Goal: Obtain resource: Download file/media

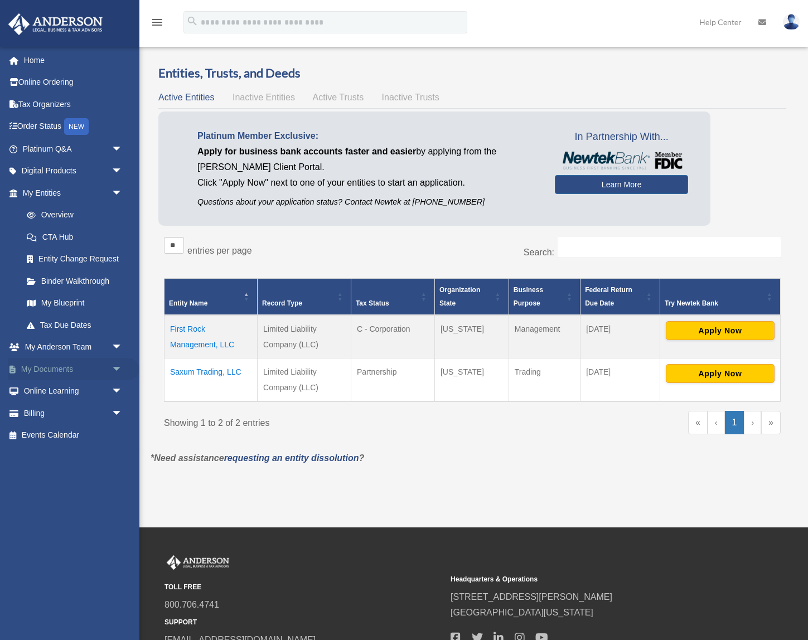
click at [46, 367] on link "My Documents arrow_drop_down" at bounding box center [74, 369] width 132 height 22
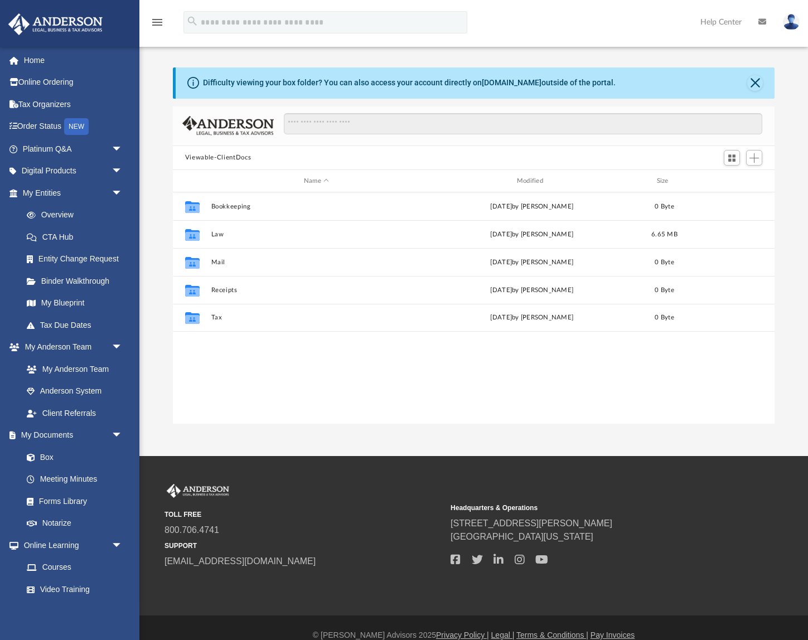
scroll to position [254, 602]
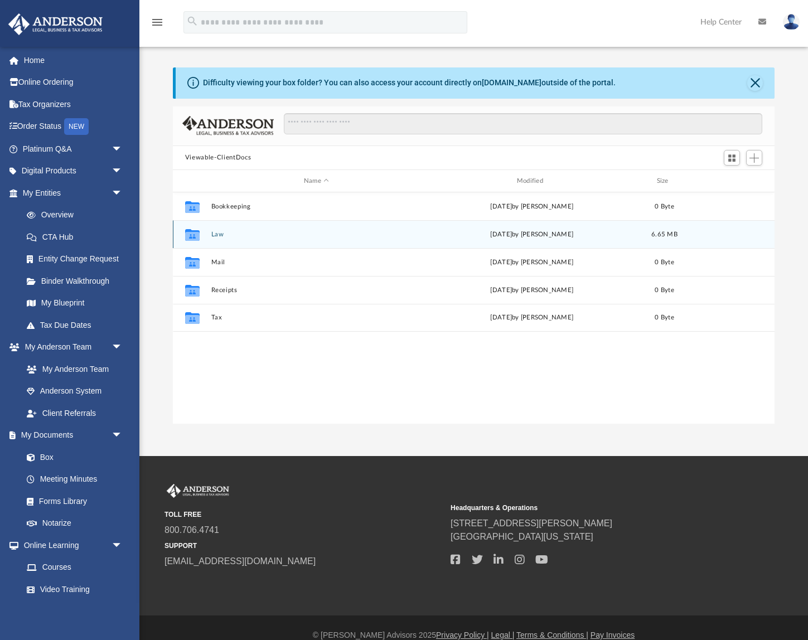
click at [218, 238] on button "Law" at bounding box center [316, 234] width 211 height 7
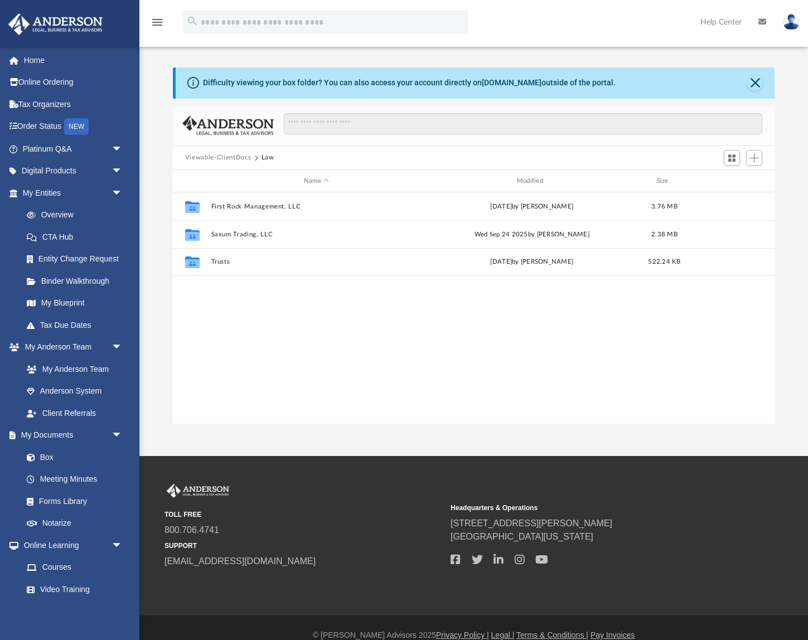
click at [238, 158] on button "Viewable-ClientDocs" at bounding box center [218, 158] width 66 height 10
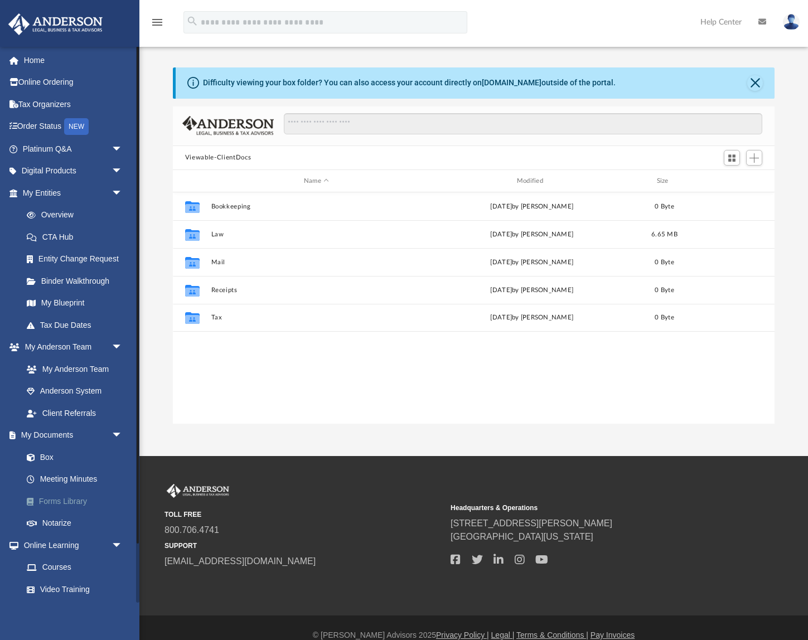
click at [52, 506] on link "Forms Library" at bounding box center [78, 501] width 124 height 22
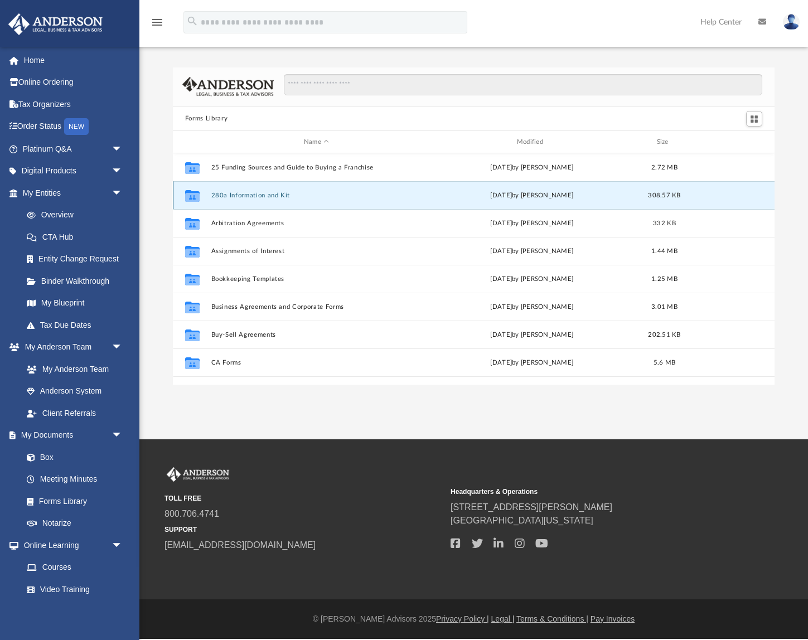
click at [268, 194] on button "280a Information and Kit" at bounding box center [316, 195] width 211 height 7
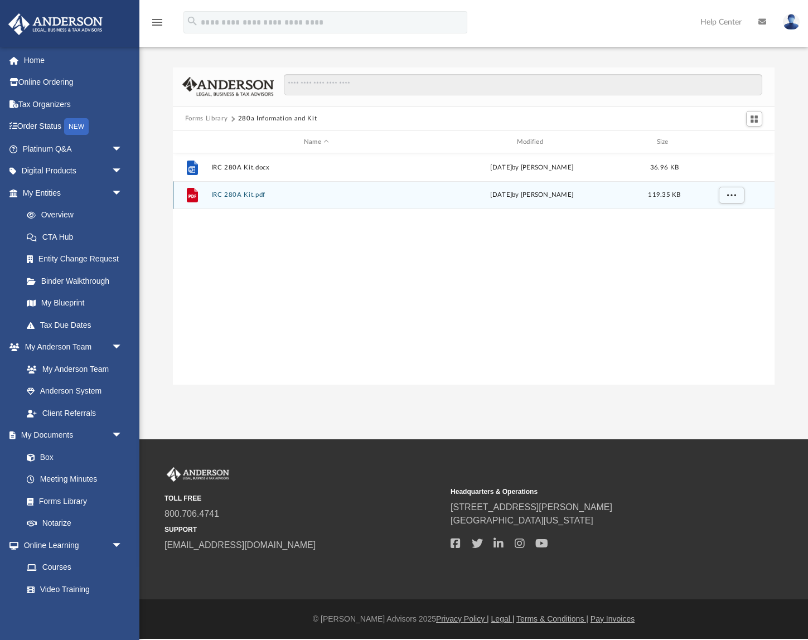
click at [247, 195] on button "IRC 280A Kit.pdf" at bounding box center [316, 195] width 211 height 7
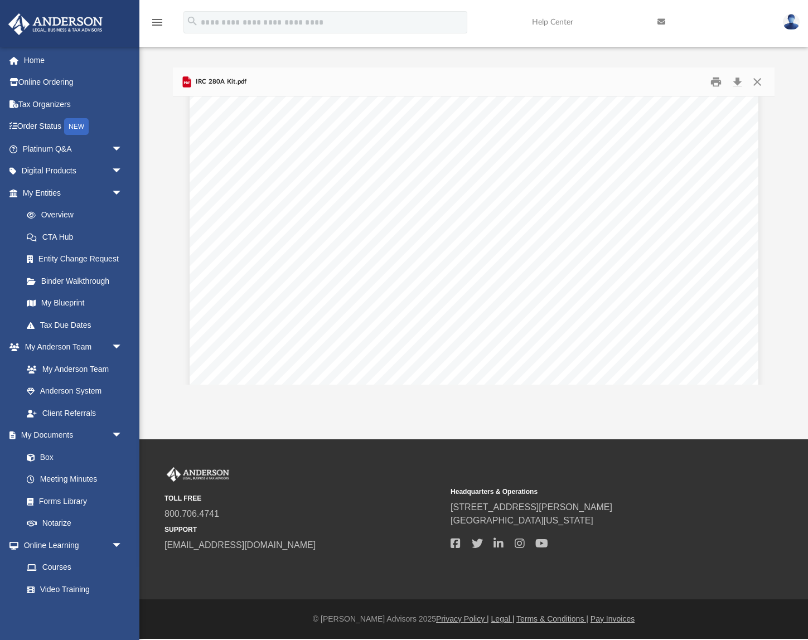
scroll to position [431, 0]
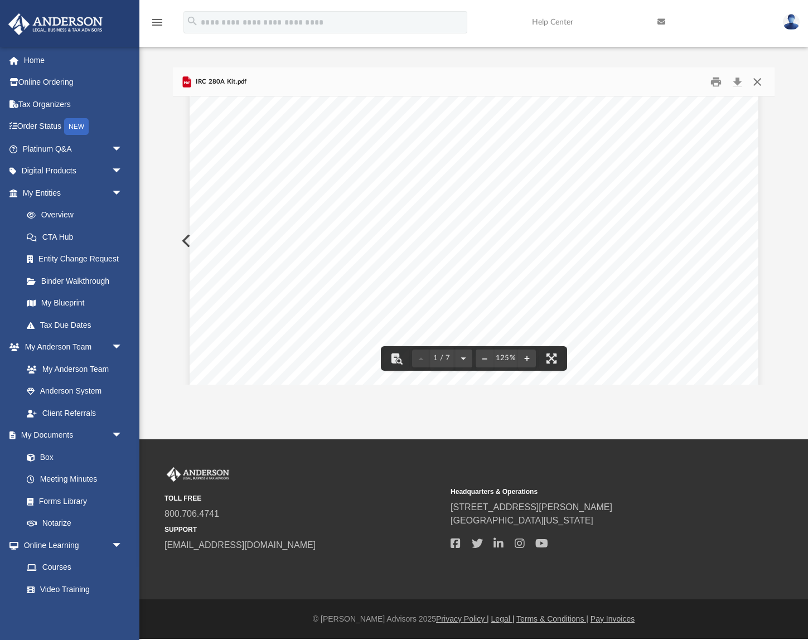
click at [756, 78] on button "Close" at bounding box center [758, 81] width 20 height 17
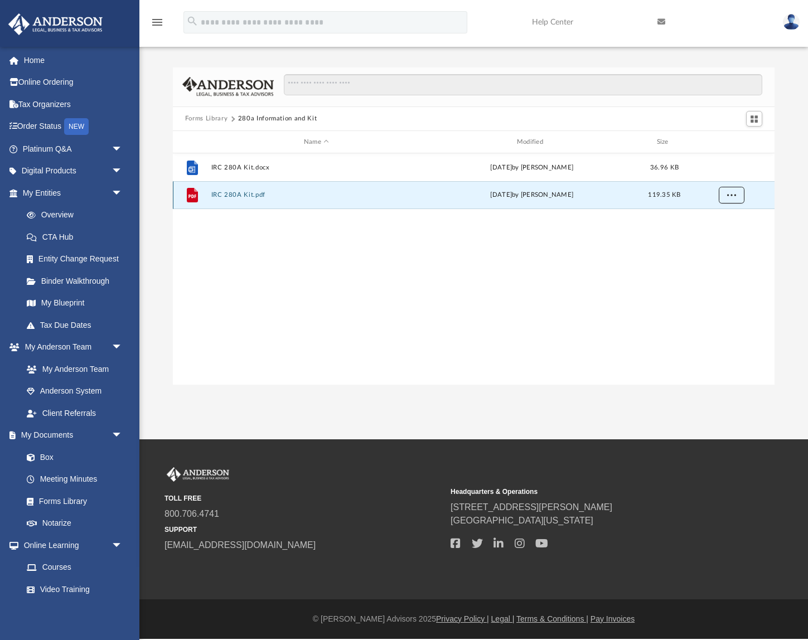
click at [729, 199] on button "More options" at bounding box center [732, 195] width 26 height 17
click at [721, 242] on li "Download" at bounding box center [722, 236] width 32 height 12
click at [731, 192] on span "More options" at bounding box center [731, 195] width 9 height 6
click at [734, 315] on div "File IRC 280A Kit.docx Wed Nov 13 2024 by Mary Acree 36.96 KB File IRC 280A Kit…" at bounding box center [474, 268] width 602 height 231
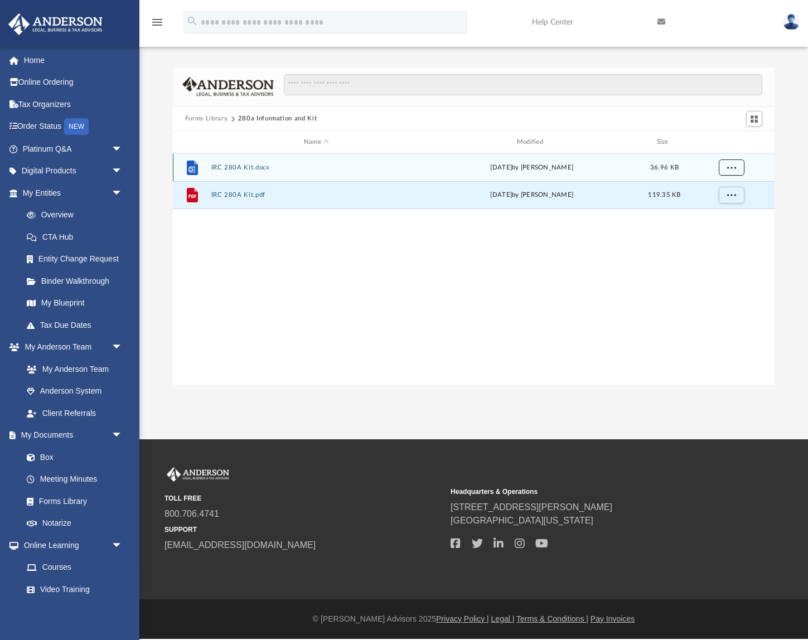
click at [740, 167] on button "More options" at bounding box center [732, 168] width 26 height 17
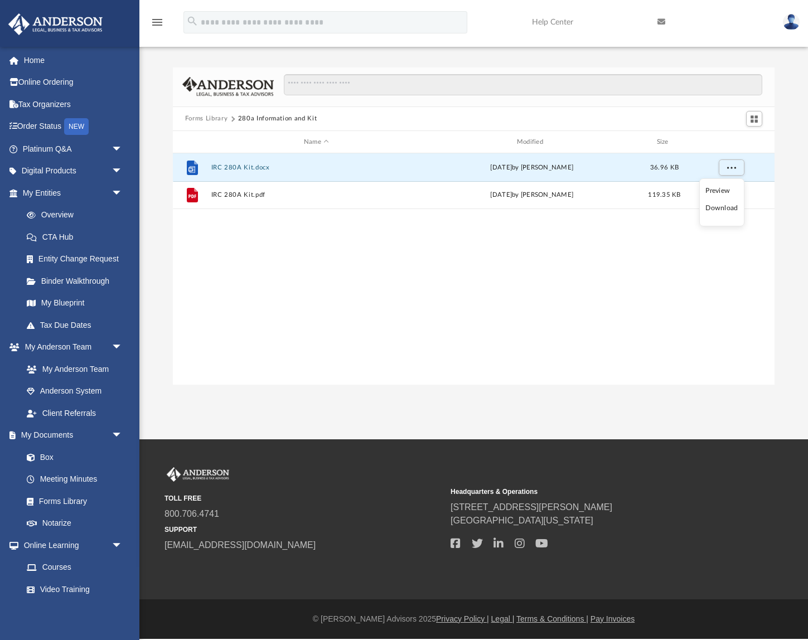
click at [715, 213] on li "Download" at bounding box center [722, 209] width 32 height 12
click at [406, 260] on div "File IRC 280A Kit.docx Wed Nov 13 2024 by Mary Acree 36.96 KB File IRC 280A Kit…" at bounding box center [474, 268] width 602 height 231
click at [203, 121] on button "Forms Library" at bounding box center [206, 119] width 42 height 10
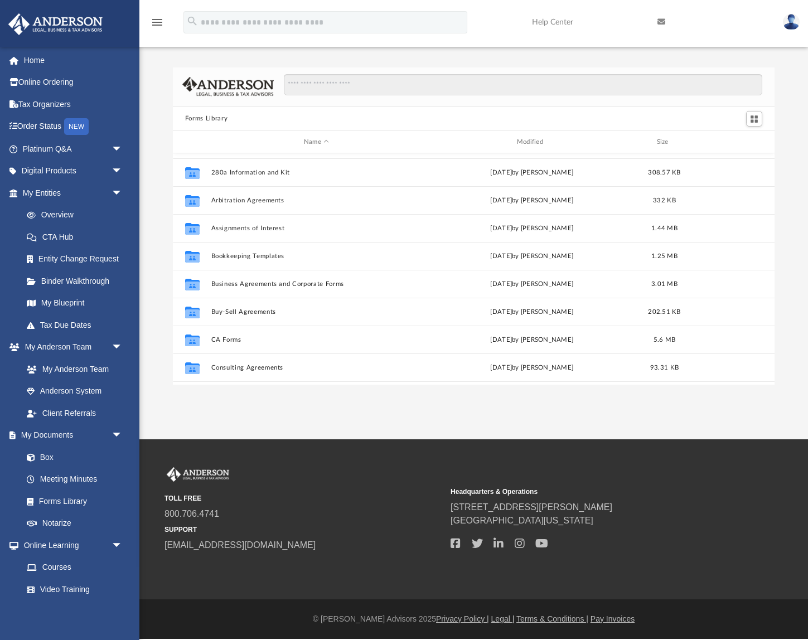
scroll to position [0, 0]
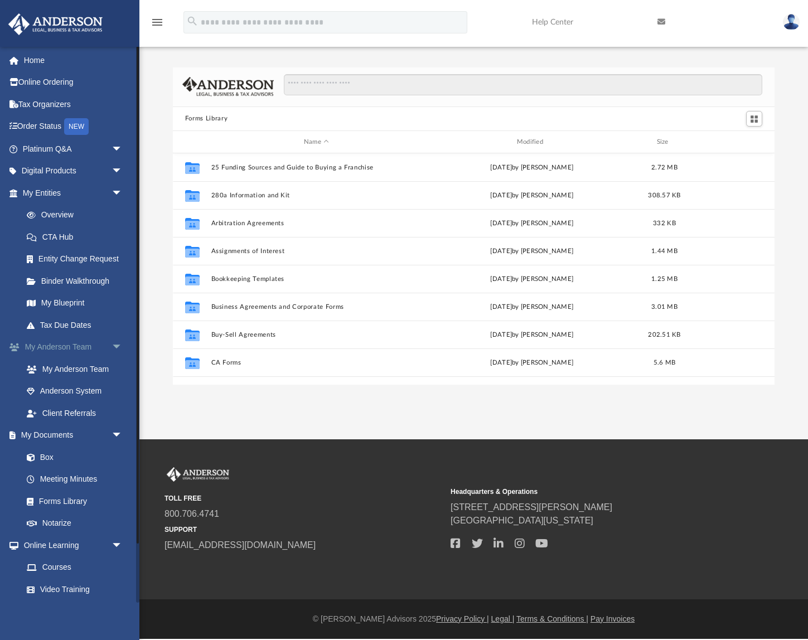
click at [49, 354] on link "My Anderson Team arrow_drop_down" at bounding box center [74, 347] width 132 height 22
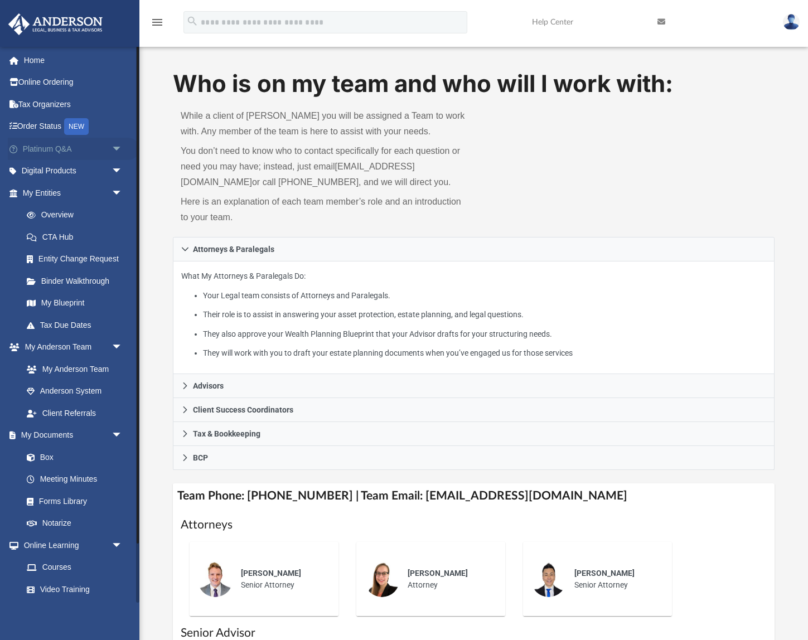
click at [62, 150] on link "Platinum Q&A arrow_drop_down" at bounding box center [74, 149] width 132 height 22
click at [116, 147] on span "arrow_drop_down" at bounding box center [123, 149] width 22 height 23
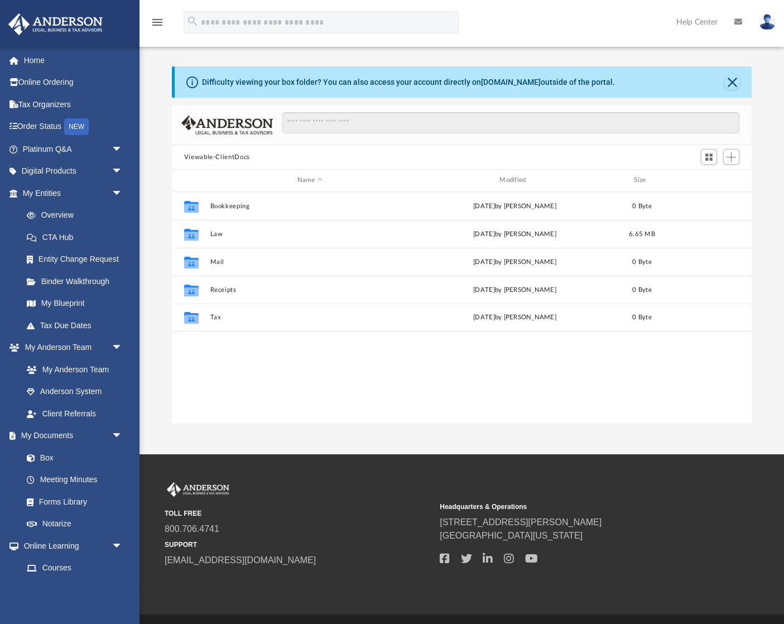
scroll to position [254, 580]
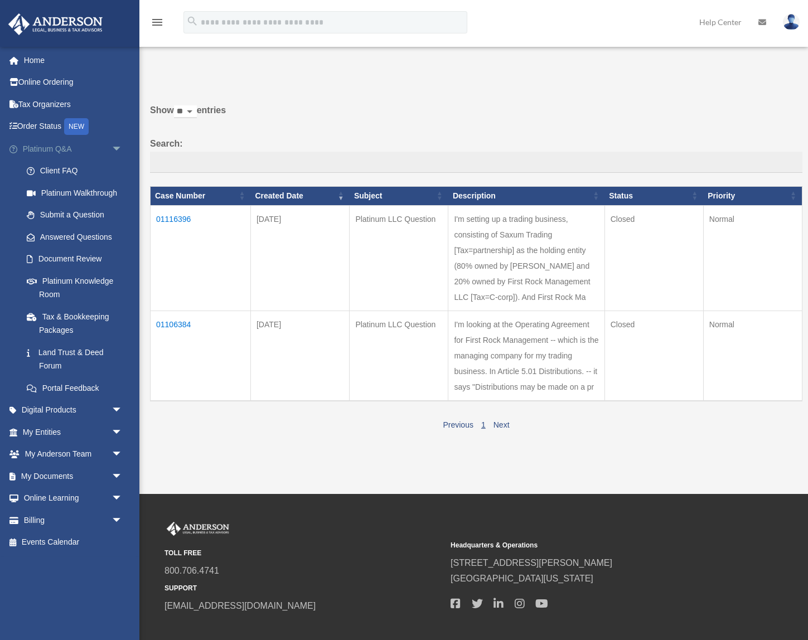
click at [116, 146] on span "arrow_drop_down" at bounding box center [123, 149] width 22 height 23
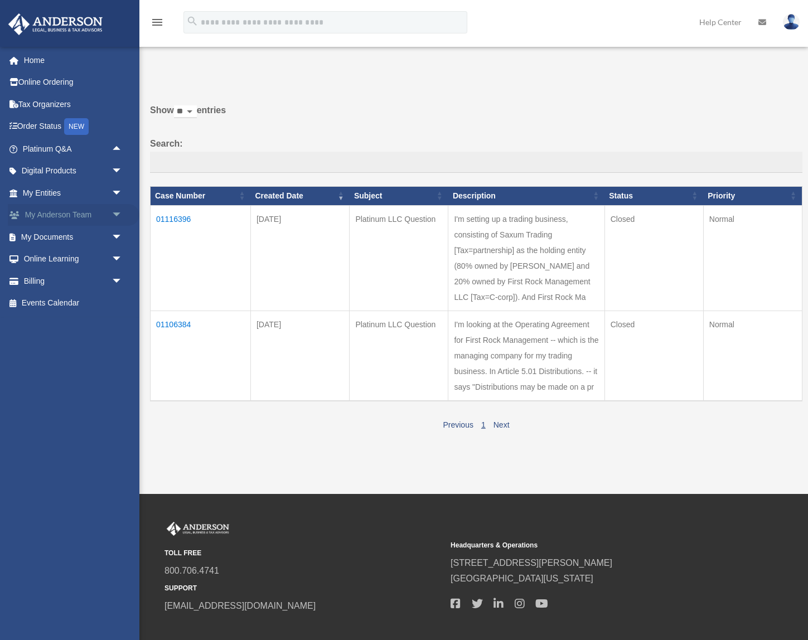
click at [118, 216] on span "arrow_drop_down" at bounding box center [123, 215] width 22 height 23
click at [118, 216] on span "arrow_drop_up" at bounding box center [123, 215] width 22 height 23
click at [116, 220] on span "arrow_drop_down" at bounding box center [123, 215] width 22 height 23
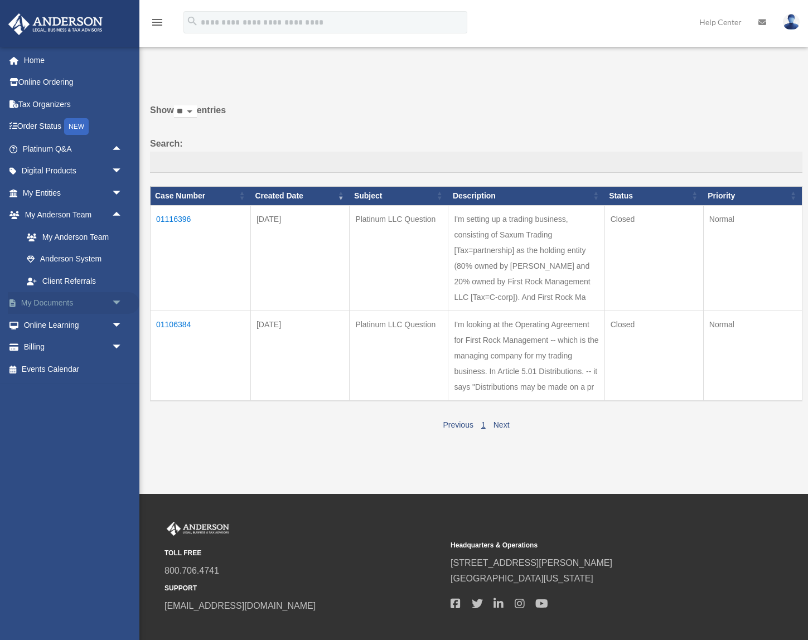
click at [117, 303] on span "arrow_drop_down" at bounding box center [123, 303] width 22 height 23
click at [58, 350] on link "Meeting Minutes" at bounding box center [78, 347] width 124 height 22
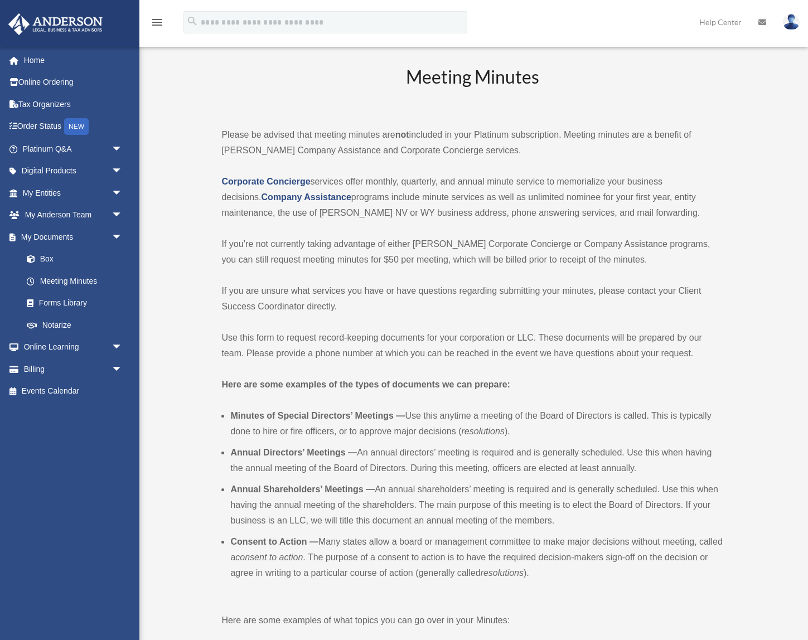
scroll to position [4, 0]
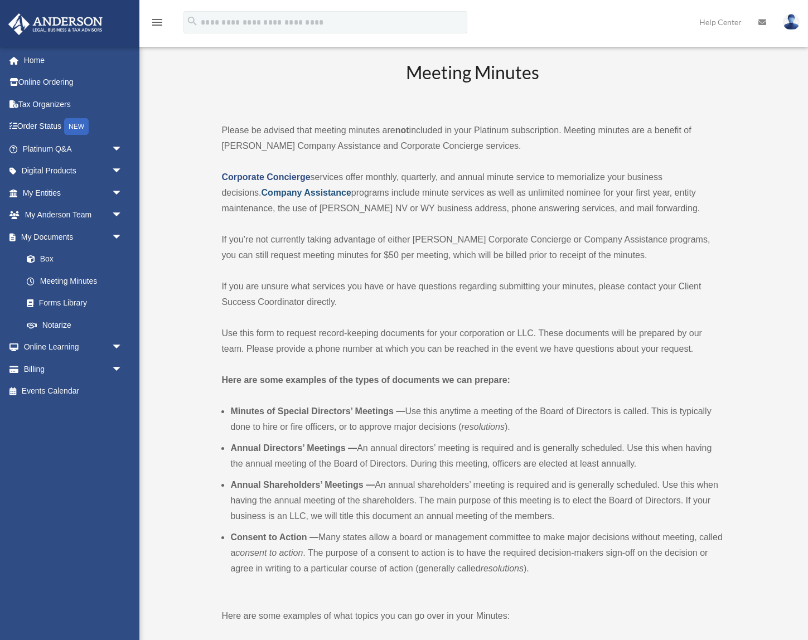
click at [314, 192] on strong "Company Assistance" at bounding box center [307, 192] width 90 height 9
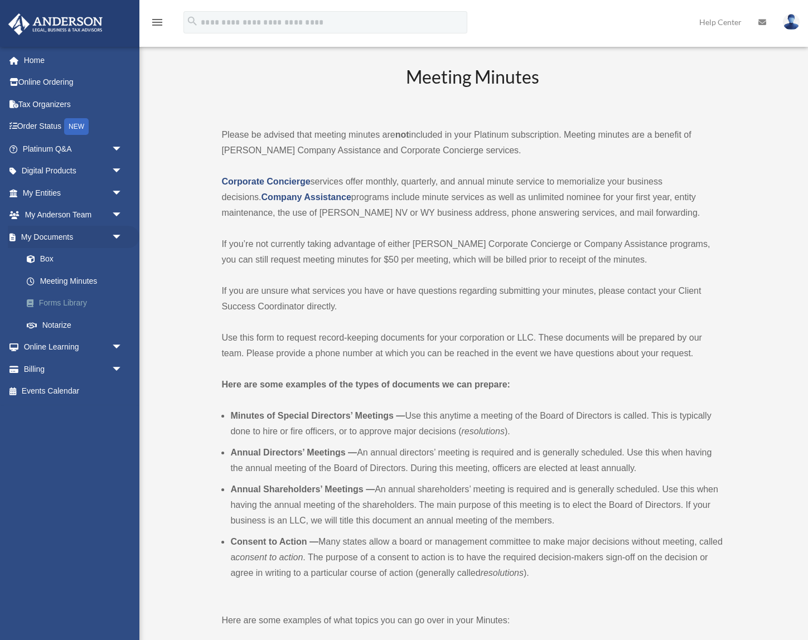
click at [57, 301] on link "Forms Library" at bounding box center [78, 303] width 124 height 22
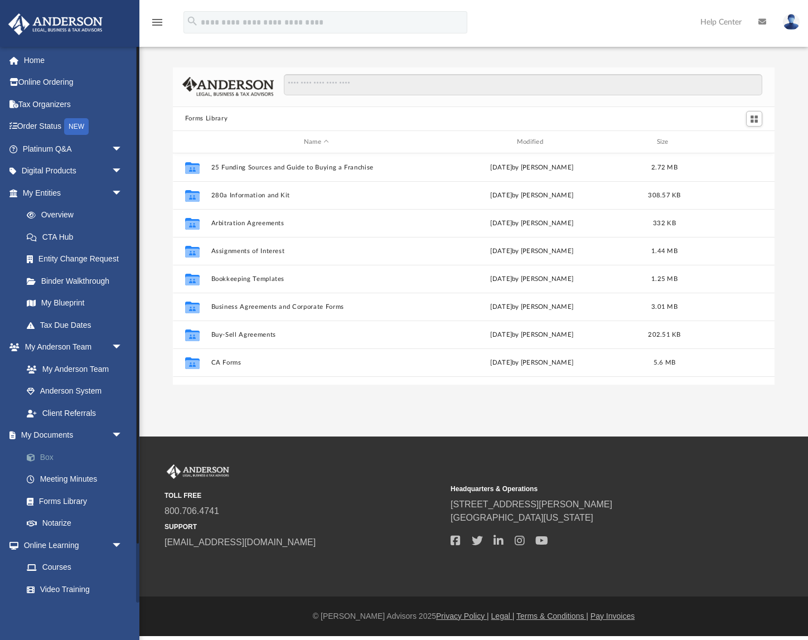
click at [43, 461] on link "Box" at bounding box center [78, 457] width 124 height 22
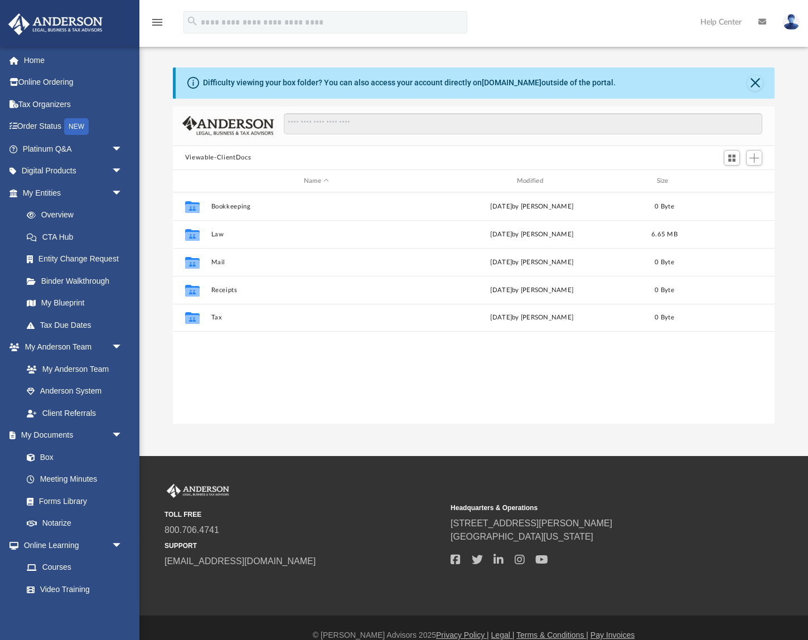
scroll to position [254, 602]
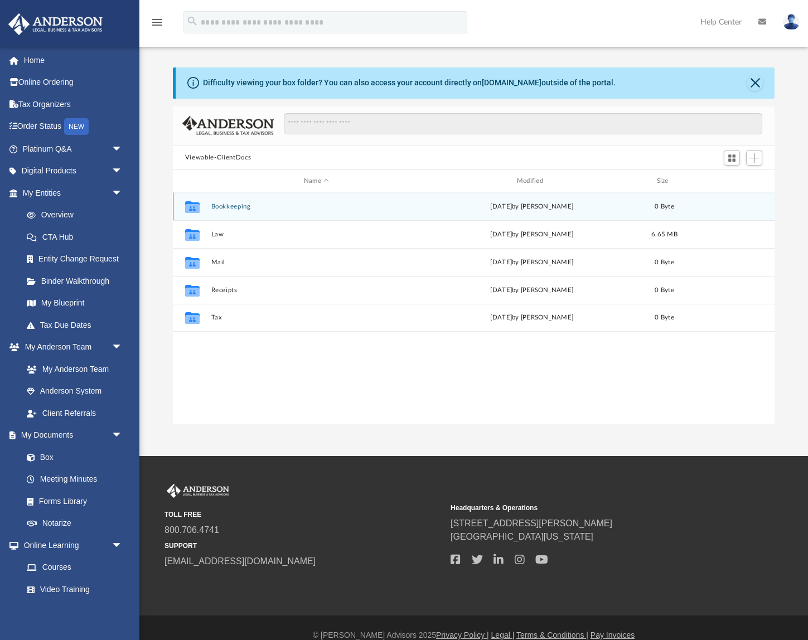
click at [215, 209] on button "Bookkeeping" at bounding box center [316, 206] width 211 height 7
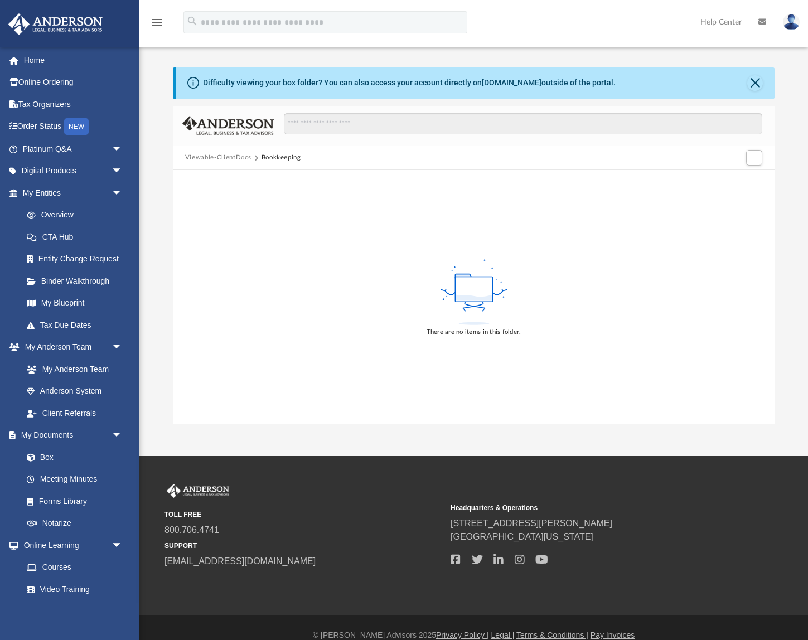
click at [234, 157] on button "Viewable-ClientDocs" at bounding box center [218, 158] width 66 height 10
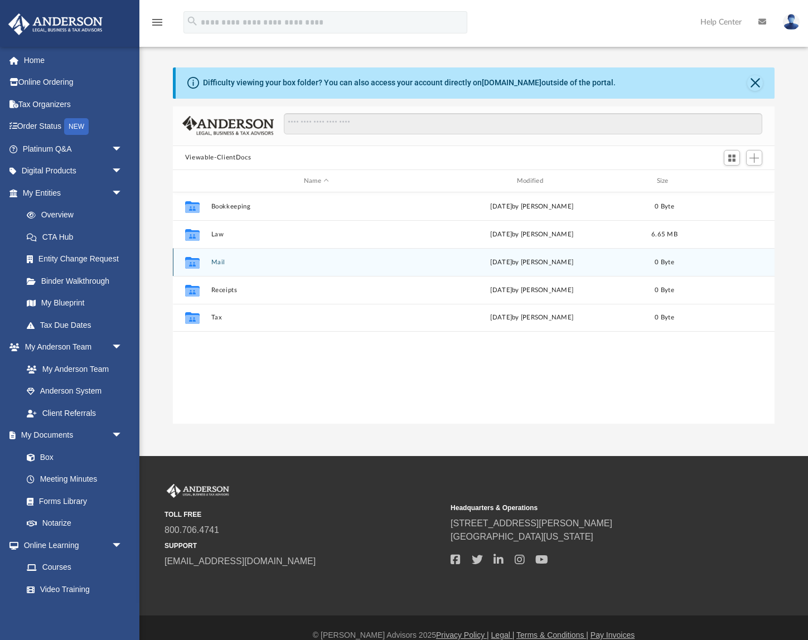
click at [195, 267] on icon "grid" at bounding box center [192, 264] width 15 height 9
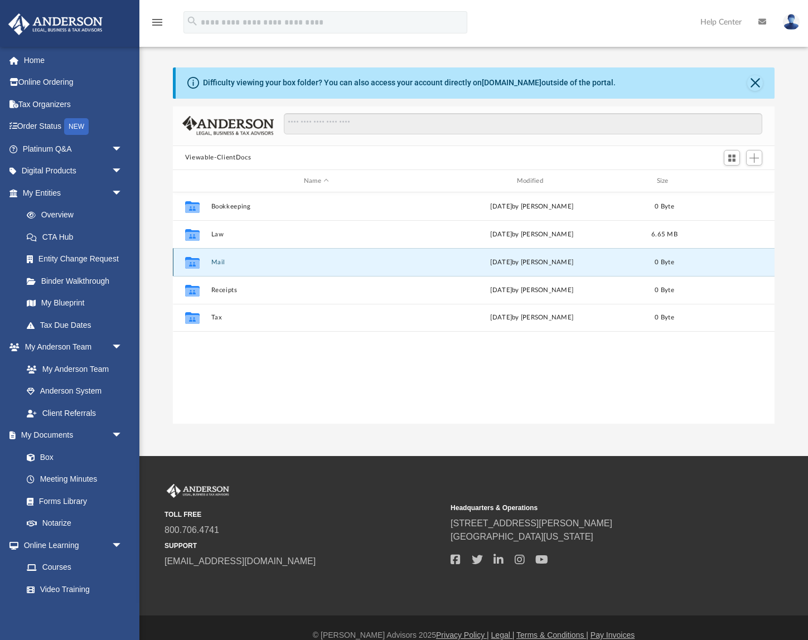
click at [201, 258] on div "Collaborated Folder" at bounding box center [193, 263] width 28 height 18
click at [213, 264] on button "Mail" at bounding box center [316, 262] width 211 height 7
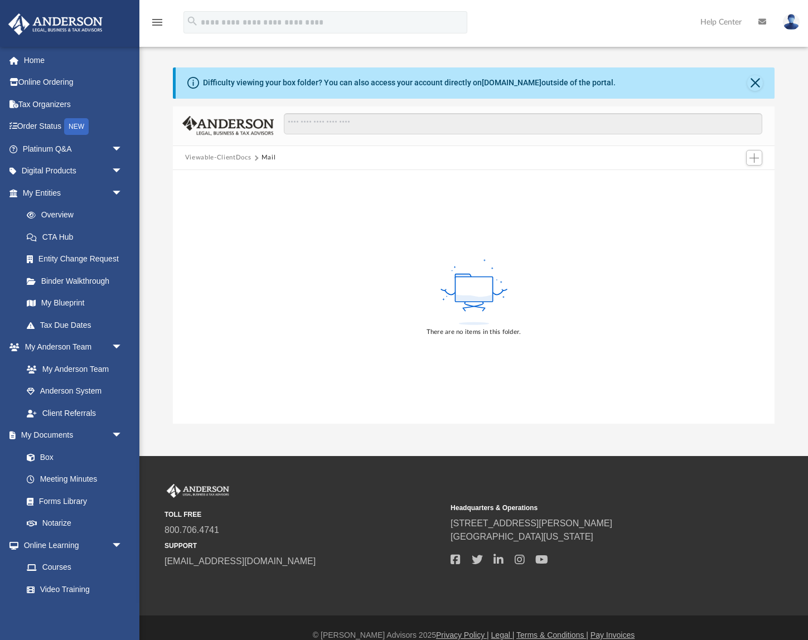
click at [234, 157] on button "Viewable-ClientDocs" at bounding box center [218, 158] width 66 height 10
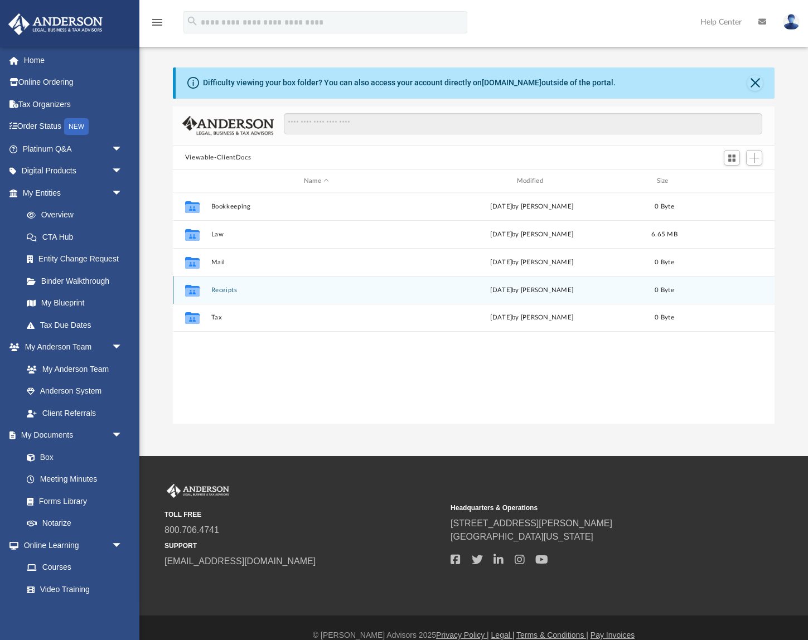
click at [221, 293] on button "Receipts" at bounding box center [316, 290] width 211 height 7
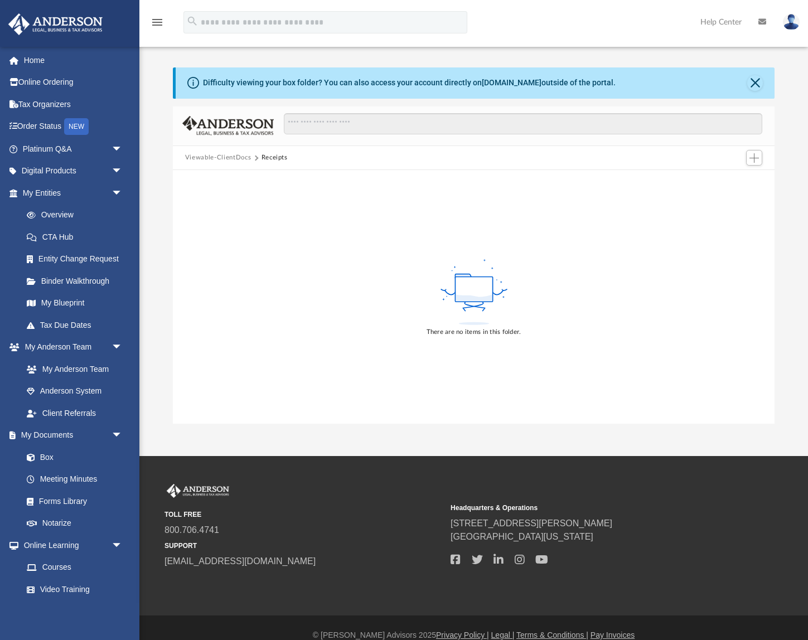
click at [238, 155] on button "Viewable-ClientDocs" at bounding box center [218, 158] width 66 height 10
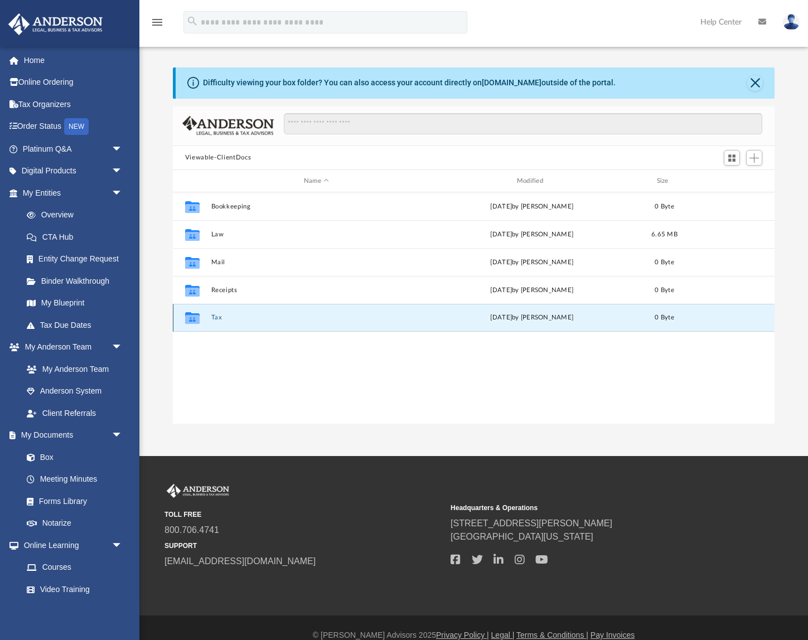
click at [217, 316] on button "Tax" at bounding box center [316, 318] width 211 height 7
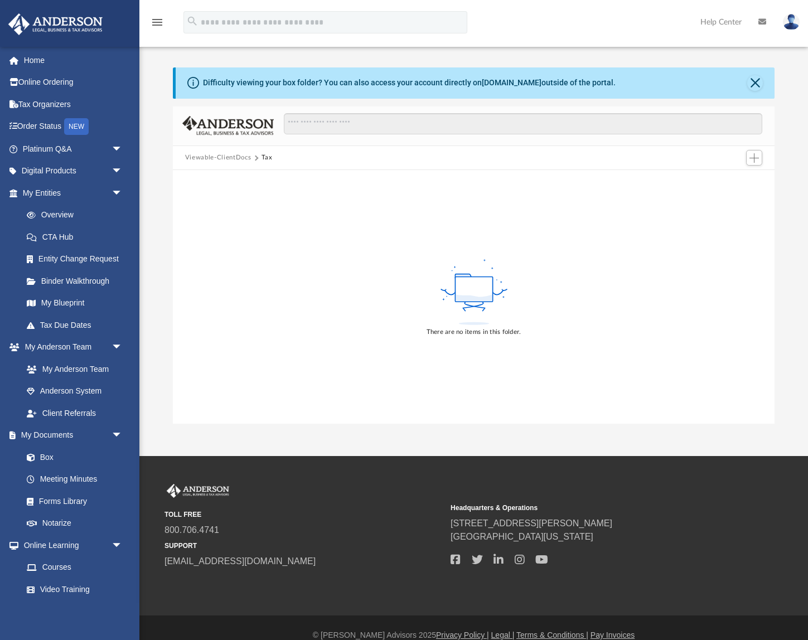
click at [250, 158] on button "Viewable-ClientDocs" at bounding box center [218, 158] width 66 height 10
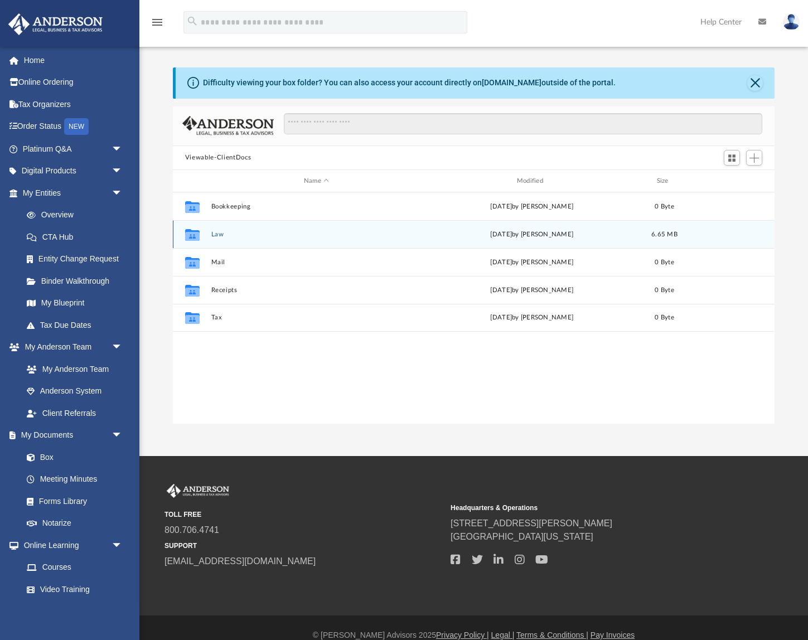
click at [228, 238] on div "Collaborated Folder Law [DATE] by [PERSON_NAME] 6.65 MB" at bounding box center [474, 234] width 602 height 28
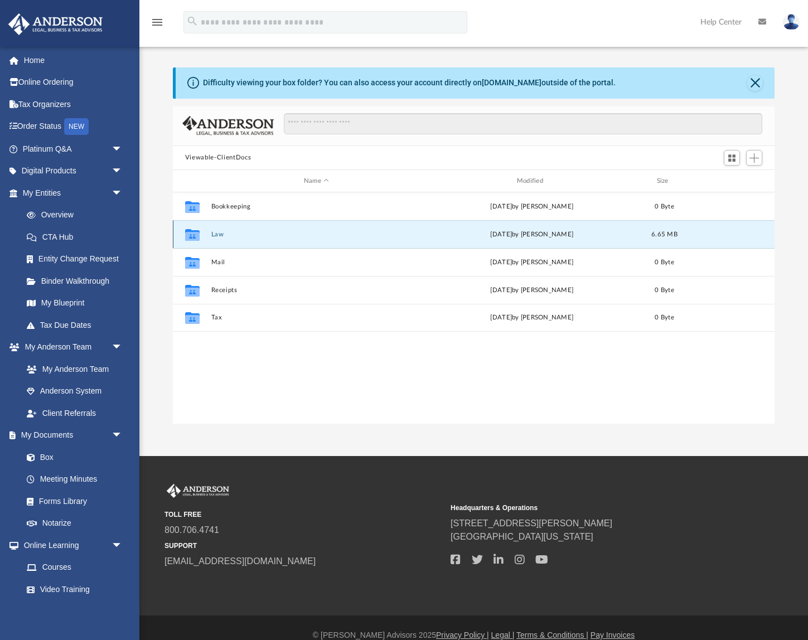
click at [221, 234] on button "Law" at bounding box center [316, 234] width 211 height 7
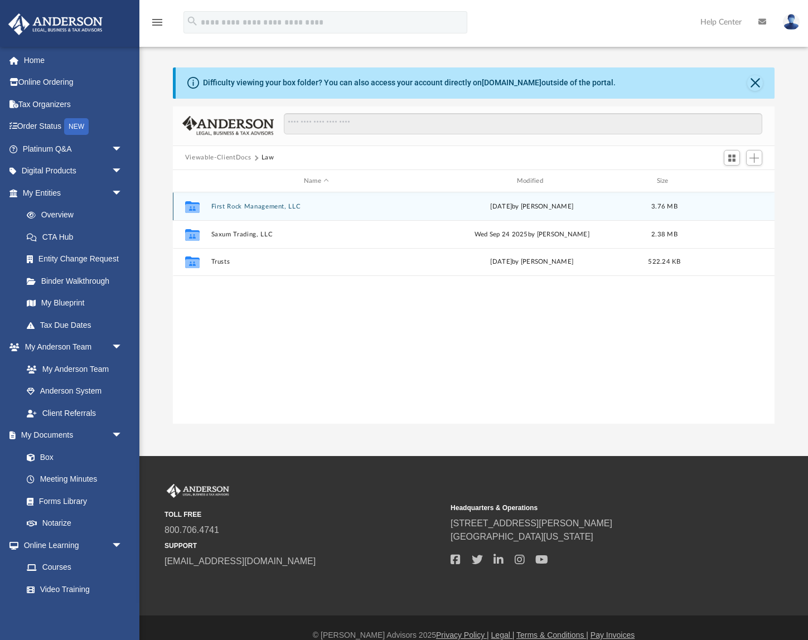
click at [223, 209] on button "First Rock Management, LLC" at bounding box center [316, 206] width 211 height 7
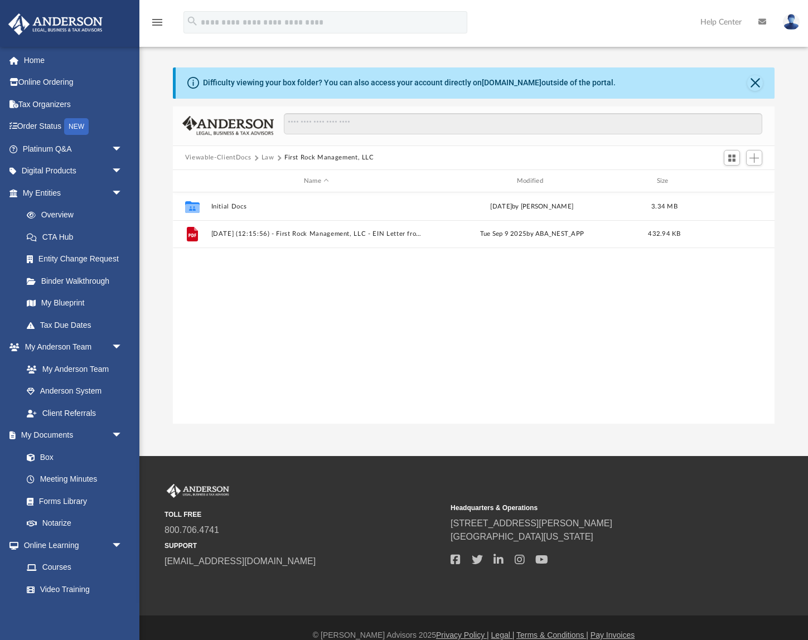
click at [266, 158] on button "Law" at bounding box center [268, 158] width 13 height 10
click at [230, 161] on button "Viewable-ClientDocs" at bounding box center [218, 158] width 66 height 10
